Goal: Use online tool/utility: Utilize a website feature to perform a specific function

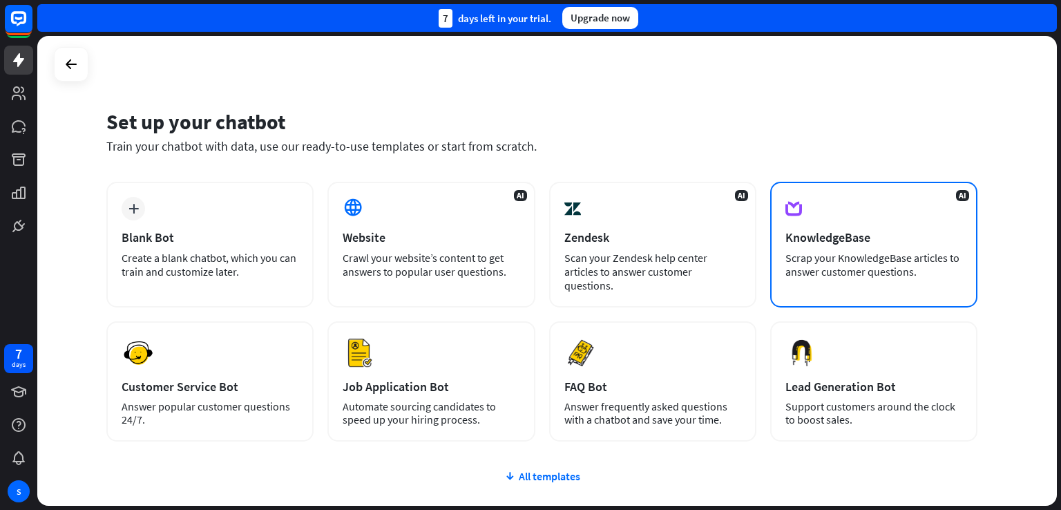
click at [897, 263] on div "Scrap your KnowledgeBase articles to answer customer questions." at bounding box center [873, 265] width 177 height 28
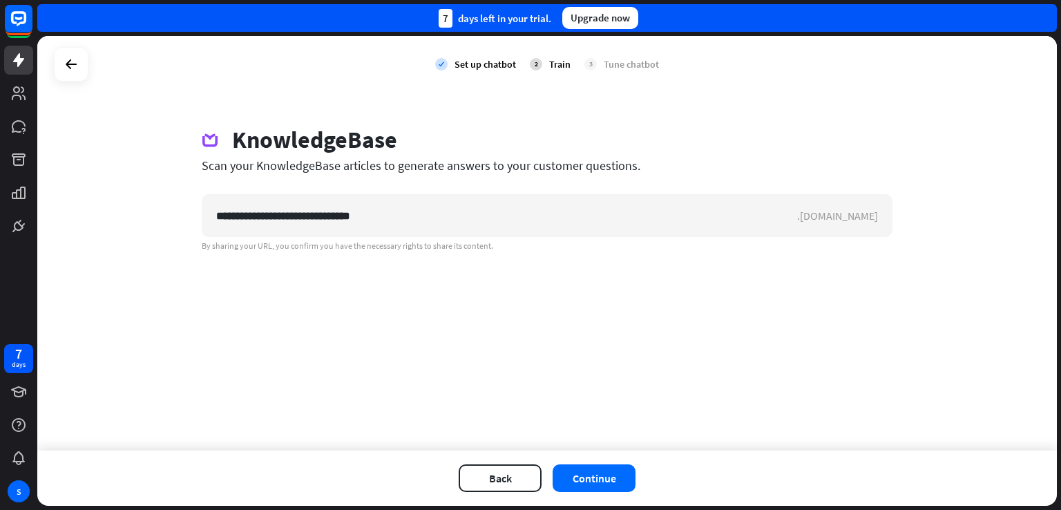
drag, startPoint x: 479, startPoint y: 219, endPoint x: 108, endPoint y: 222, distance: 370.9
click at [108, 222] on div "**********" at bounding box center [547, 243] width 1020 height 414
type input "*"
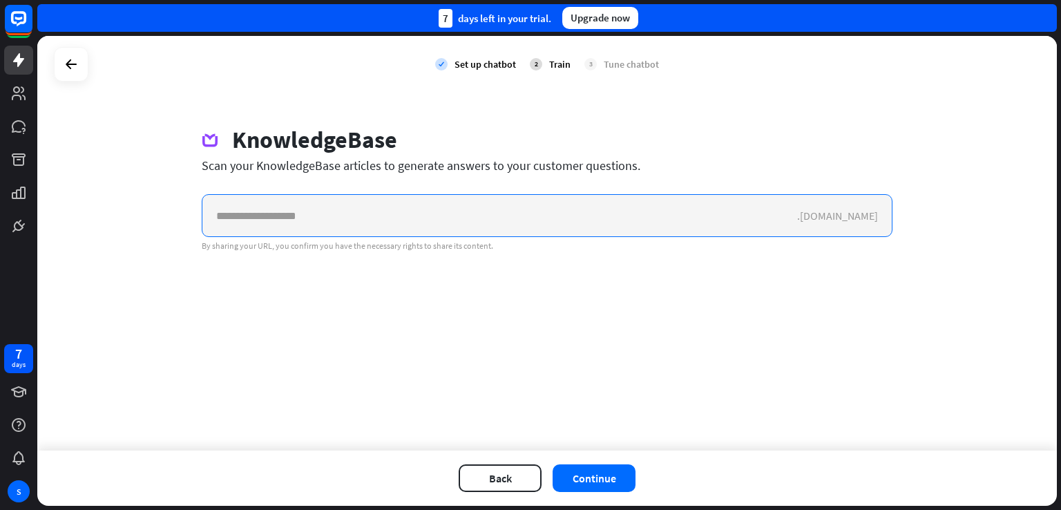
paste input "**********"
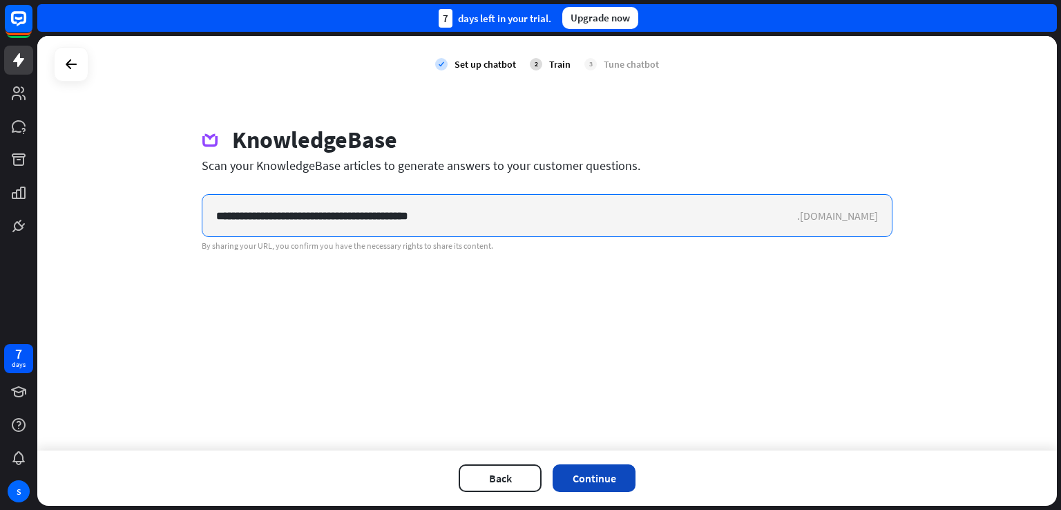
type input "**********"
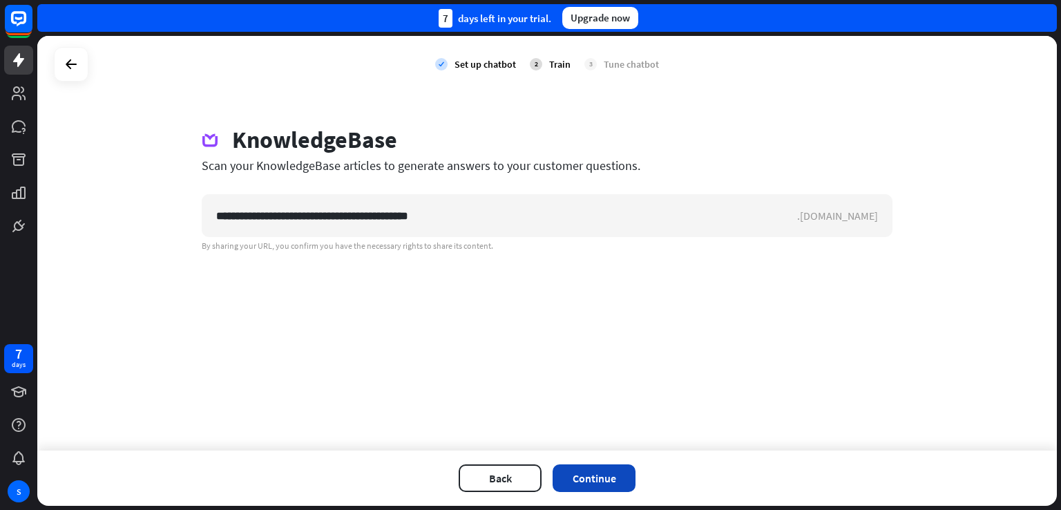
click at [595, 479] on button "Continue" at bounding box center [594, 478] width 83 height 28
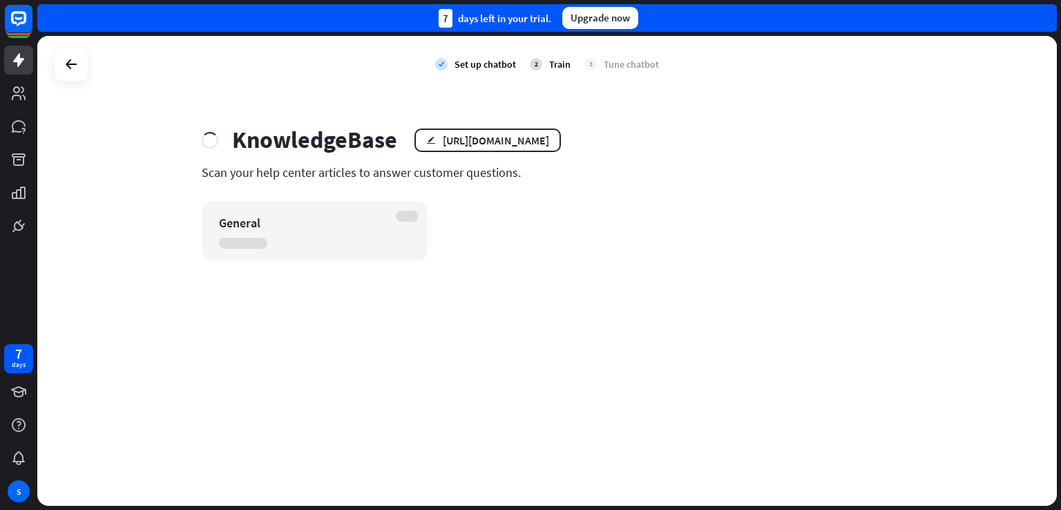
click at [594, 477] on div "check Set up chatbot 2 Train 3 Tune chatbot KnowledgeBase edit [URL][DOMAIN_NAM…" at bounding box center [547, 271] width 1020 height 470
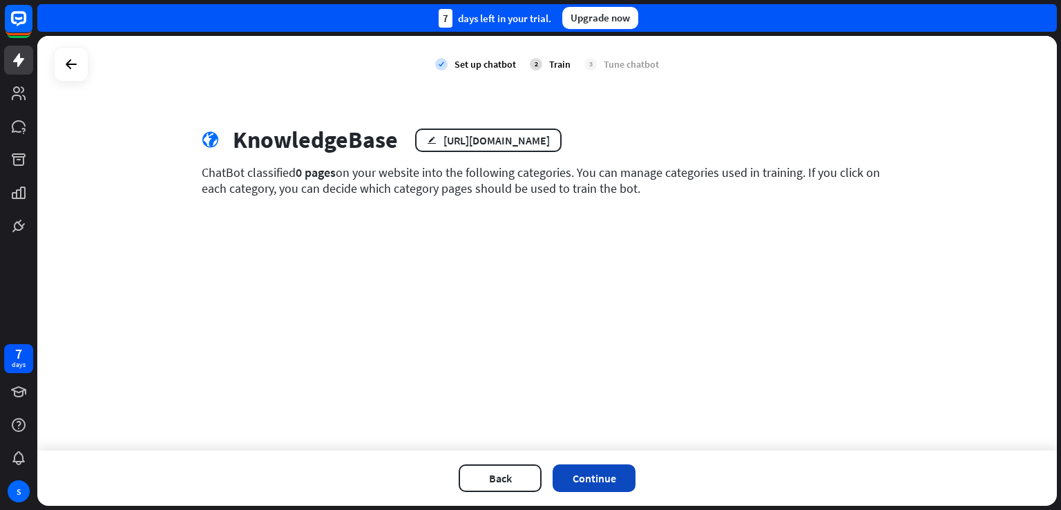
click at [607, 479] on button "Continue" at bounding box center [594, 478] width 83 height 28
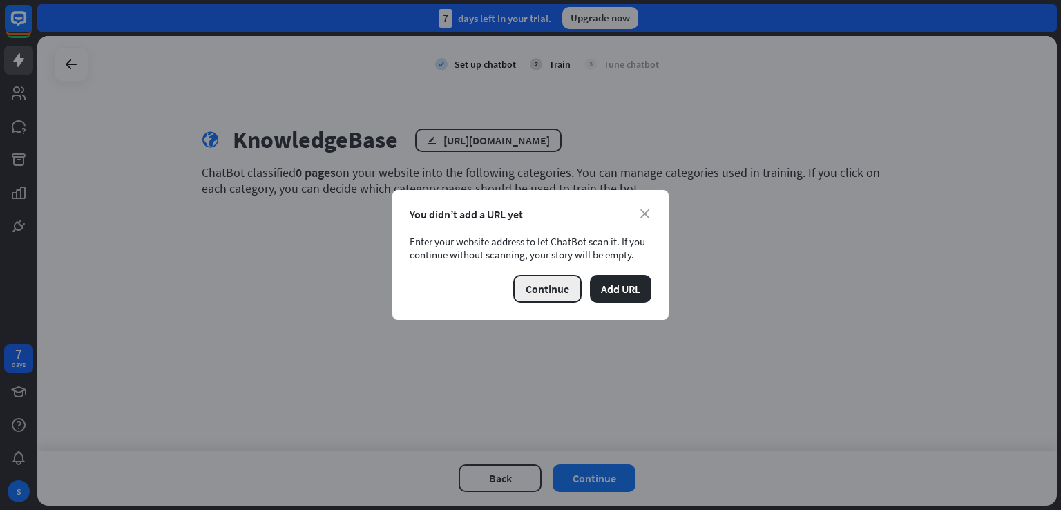
click at [537, 281] on button "Continue" at bounding box center [547, 289] width 68 height 28
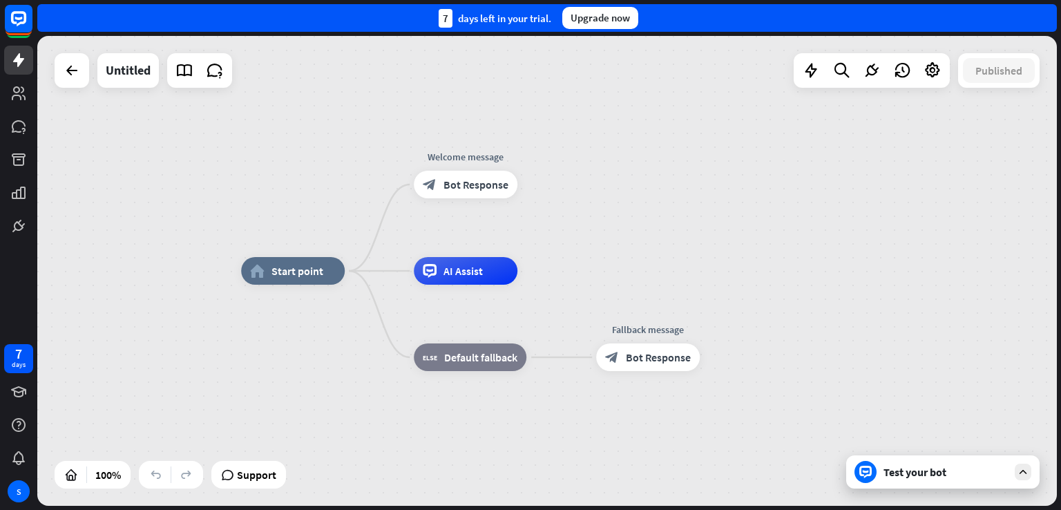
click at [982, 490] on div "home_2 Start point Welcome message block_bot_response Bot Response AI Assist bl…" at bounding box center [751, 506] width 1020 height 470
click at [964, 492] on div "home_2 Start point Welcome message block_bot_response Bot Response AI Assist bl…" at bounding box center [751, 506] width 1020 height 470
click at [961, 477] on div "Test your bot" at bounding box center [945, 472] width 124 height 14
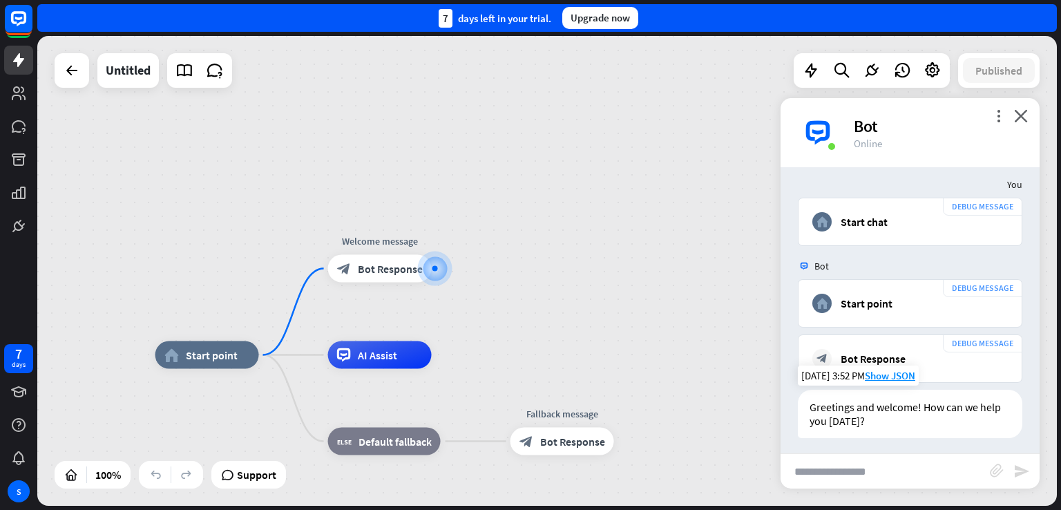
scroll to position [14, 0]
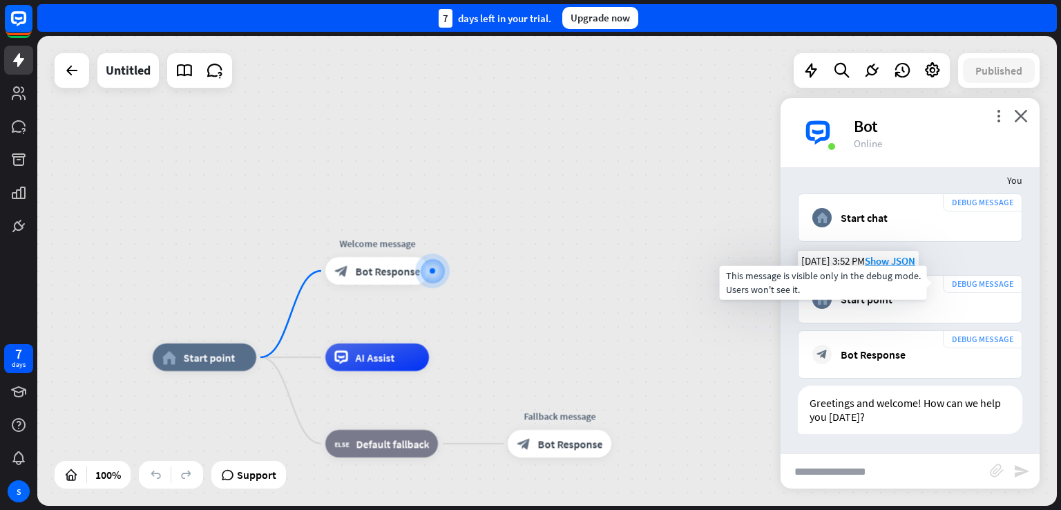
click at [997, 282] on div "DEBUG MESSAGE" at bounding box center [982, 284] width 79 height 18
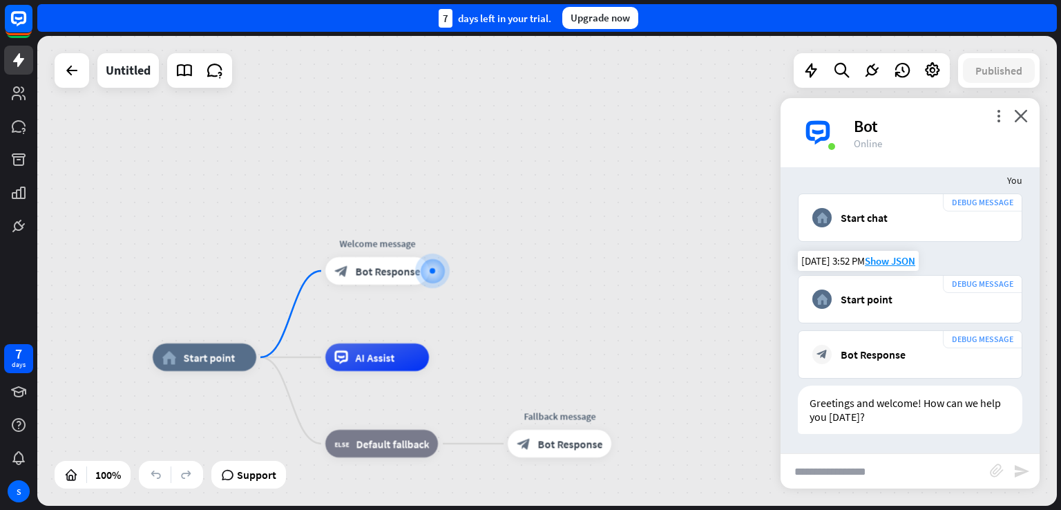
click at [917, 305] on div "home_2 Start point" at bounding box center [909, 298] width 195 height 19
drag, startPoint x: 139, startPoint y: 73, endPoint x: 86, endPoint y: 69, distance: 52.6
click at [86, 69] on div "Untitled" at bounding box center [144, 70] width 178 height 35
